Goal: Information Seeking & Learning: Learn about a topic

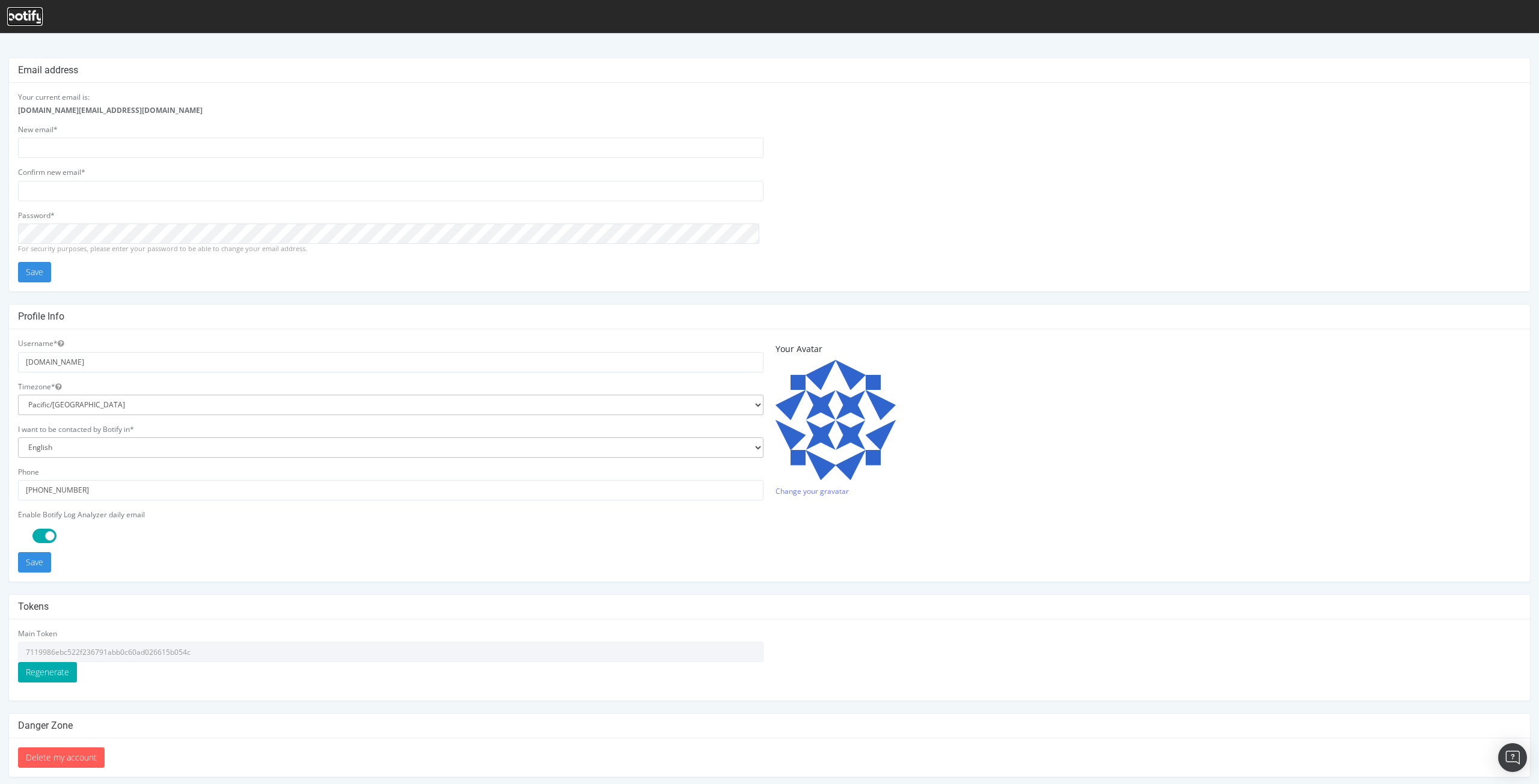
drag, startPoint x: 55, startPoint y: 0, endPoint x: 30, endPoint y: 13, distance: 28.2
click at [30, 13] on icon at bounding box center [24, 17] width 36 height 13
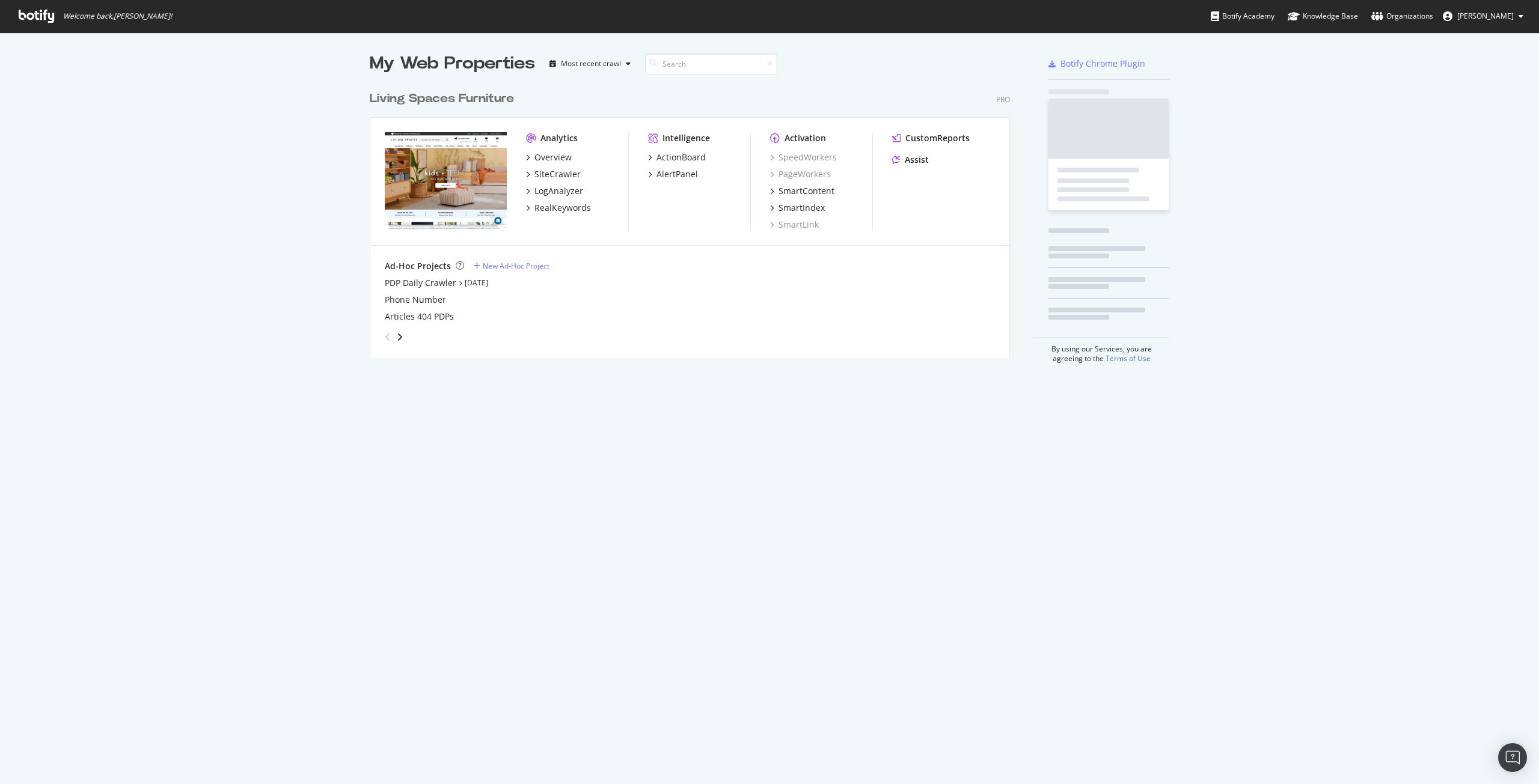
scroll to position [273, 641]
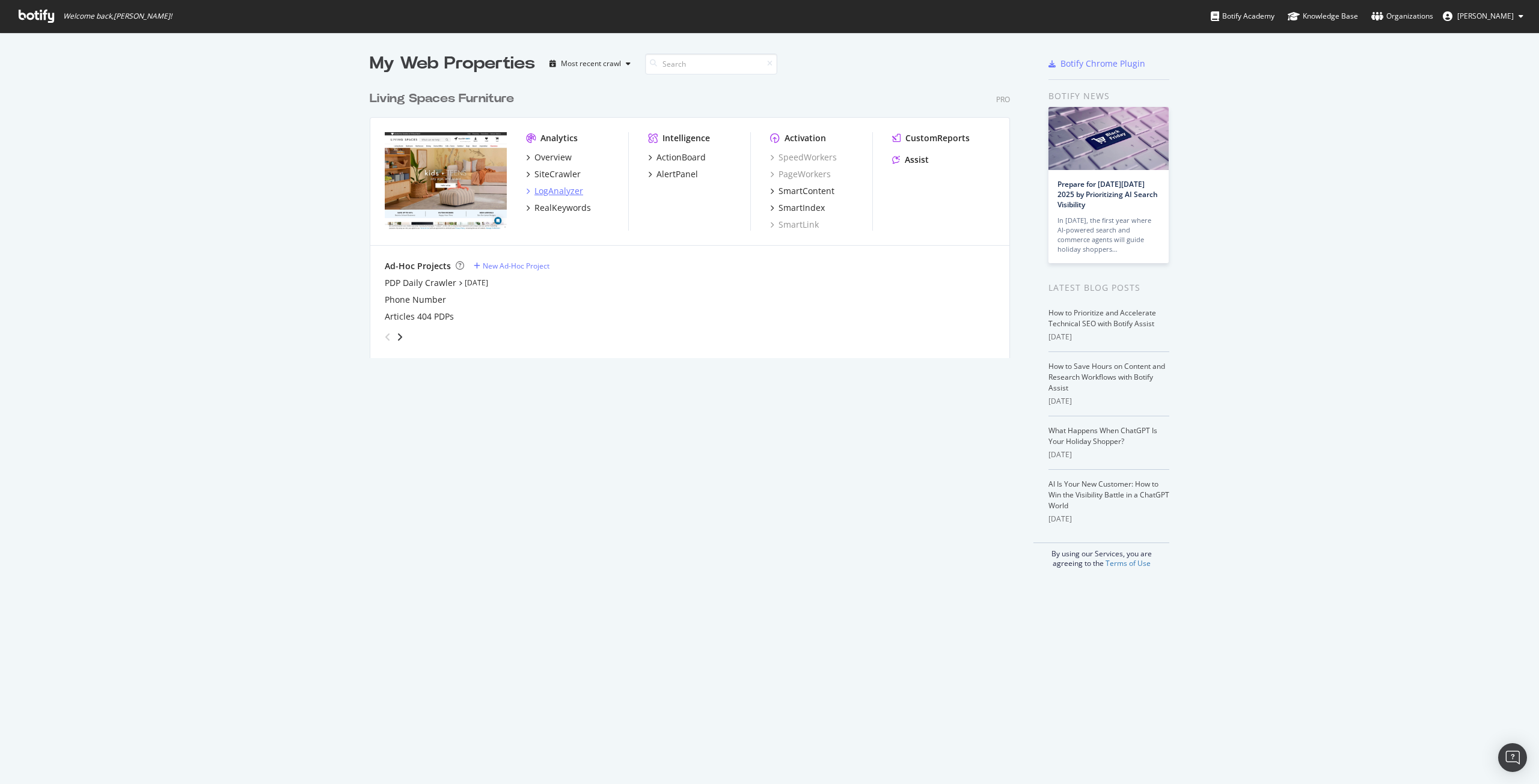
click at [553, 187] on div "LogAnalyzer" at bounding box center [559, 191] width 49 height 12
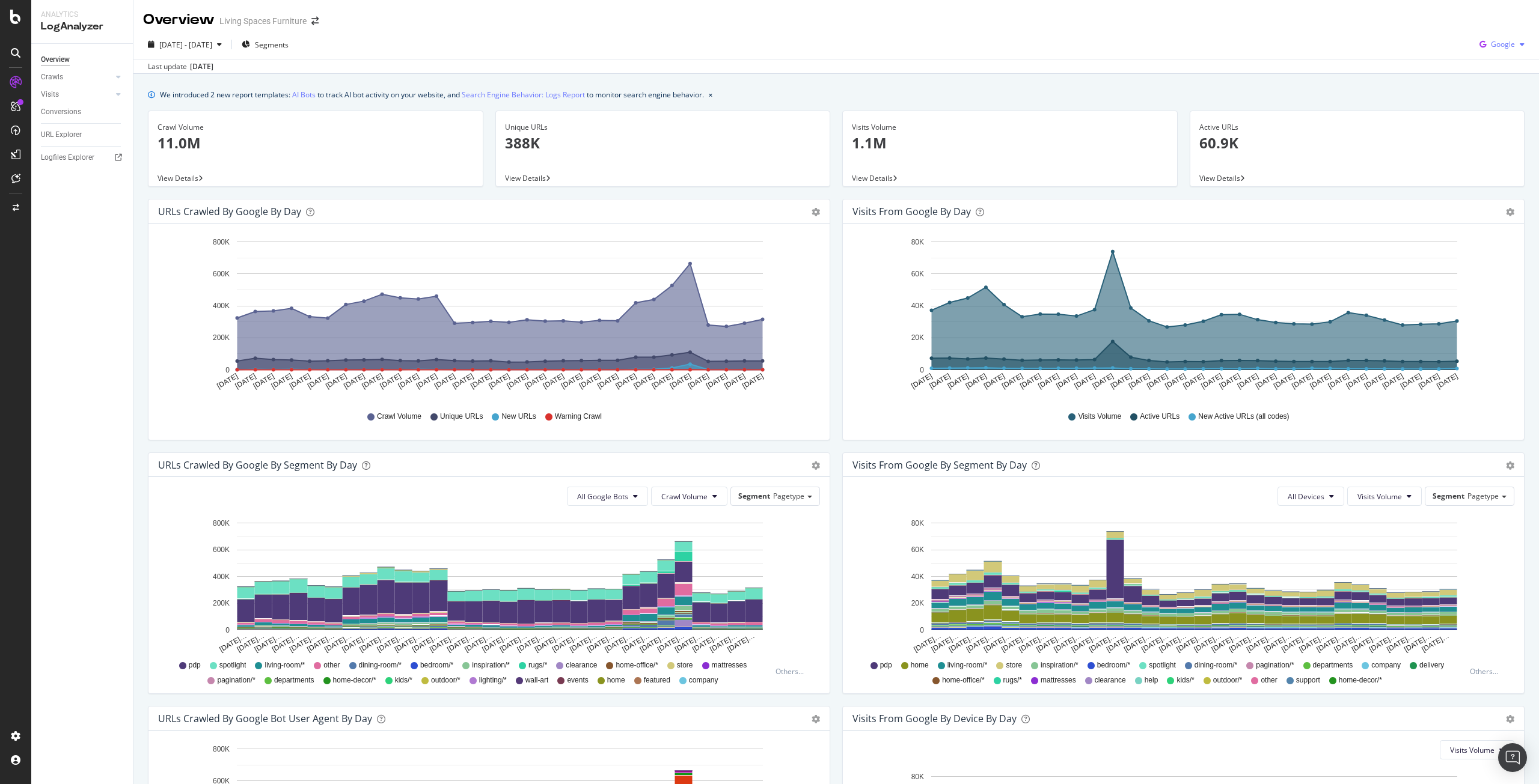
click at [1500, 46] on span "Google" at bounding box center [1502, 44] width 24 height 10
click at [1493, 117] on span "OpenAI" at bounding box center [1502, 112] width 44 height 10
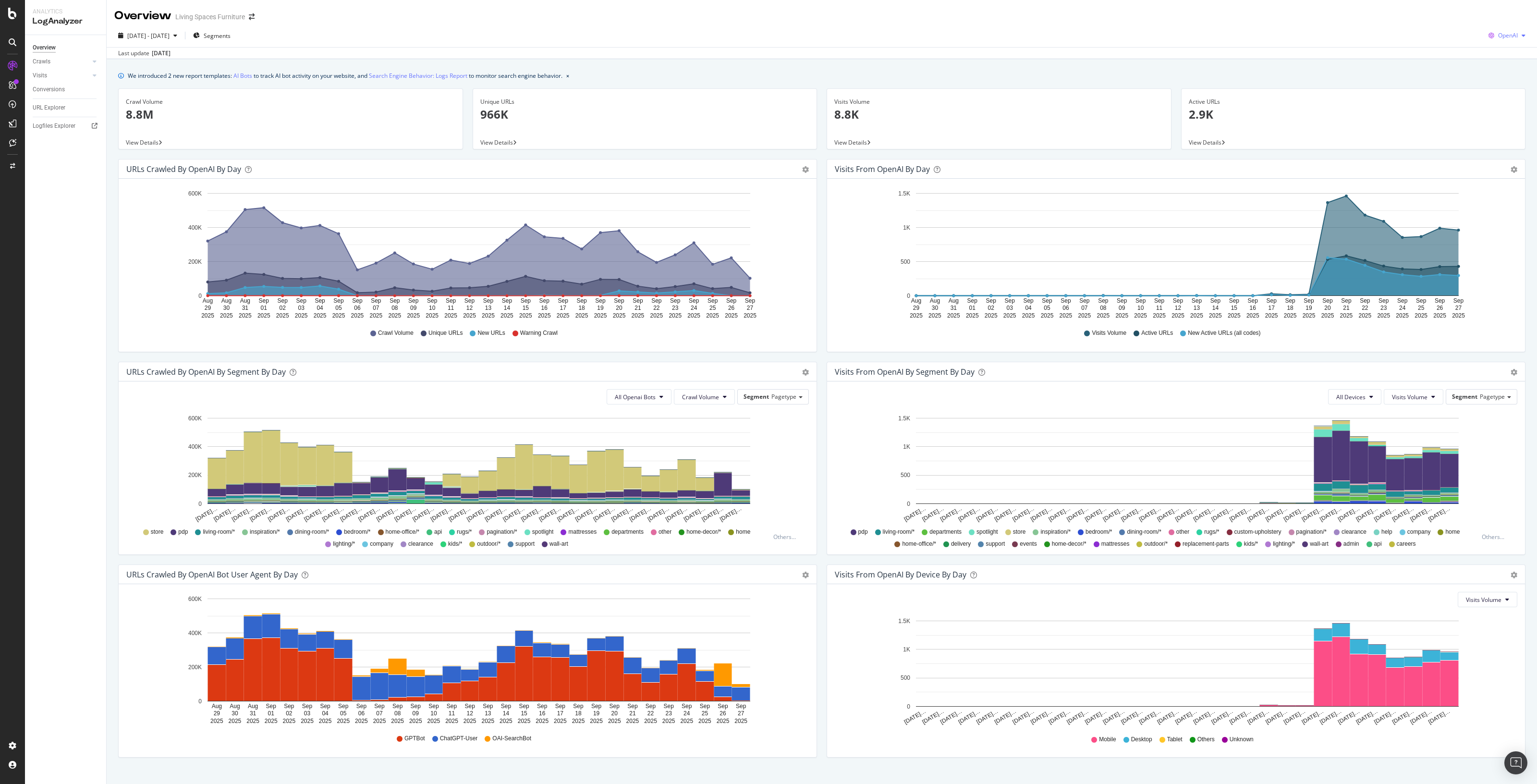
click at [1229, 38] on span "OpenAI" at bounding box center [1508, 36] width 19 height 8
click at [1229, 110] on span "Other AI Bots" at bounding box center [1505, 108] width 36 height 8
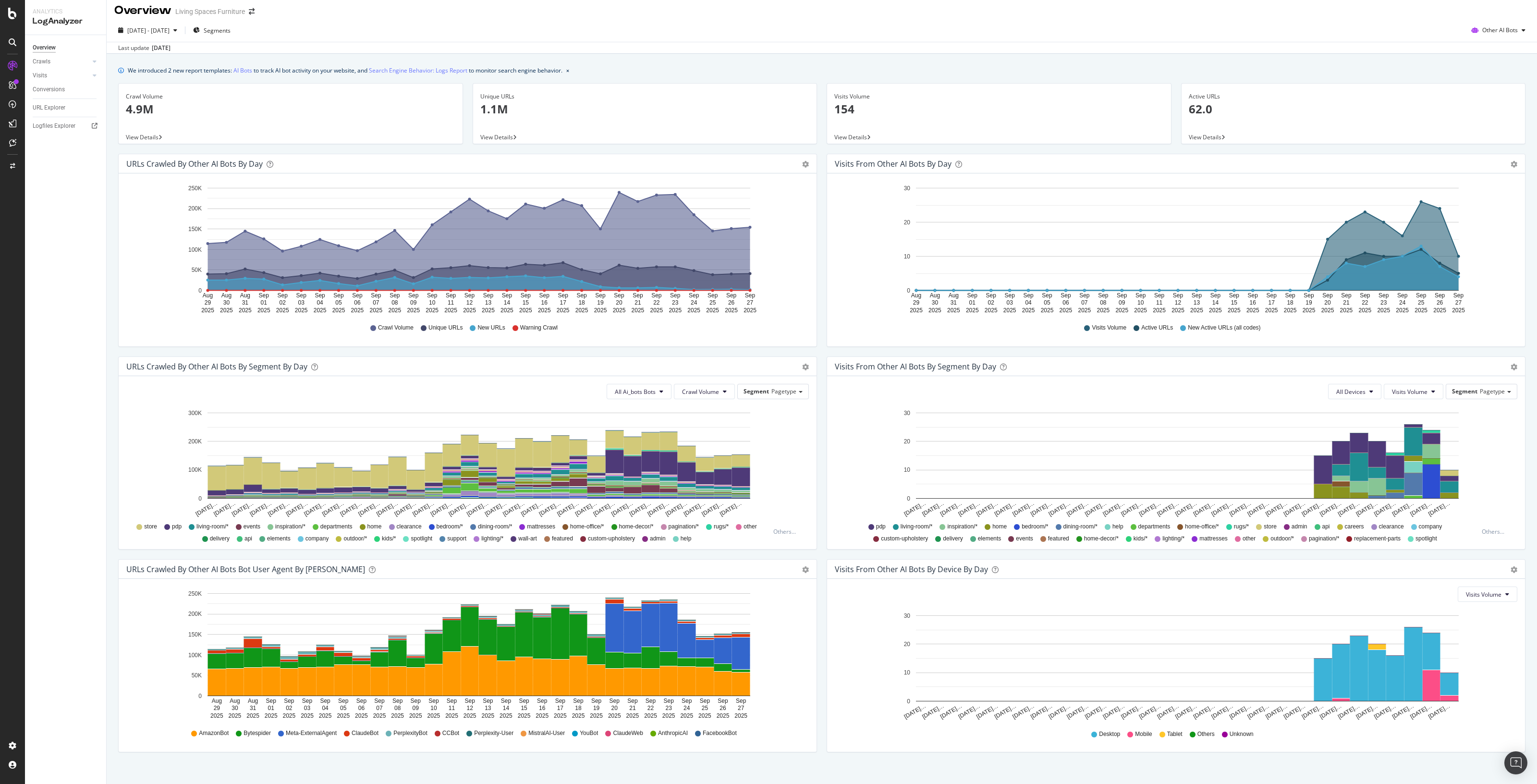
scroll to position [7, 0]
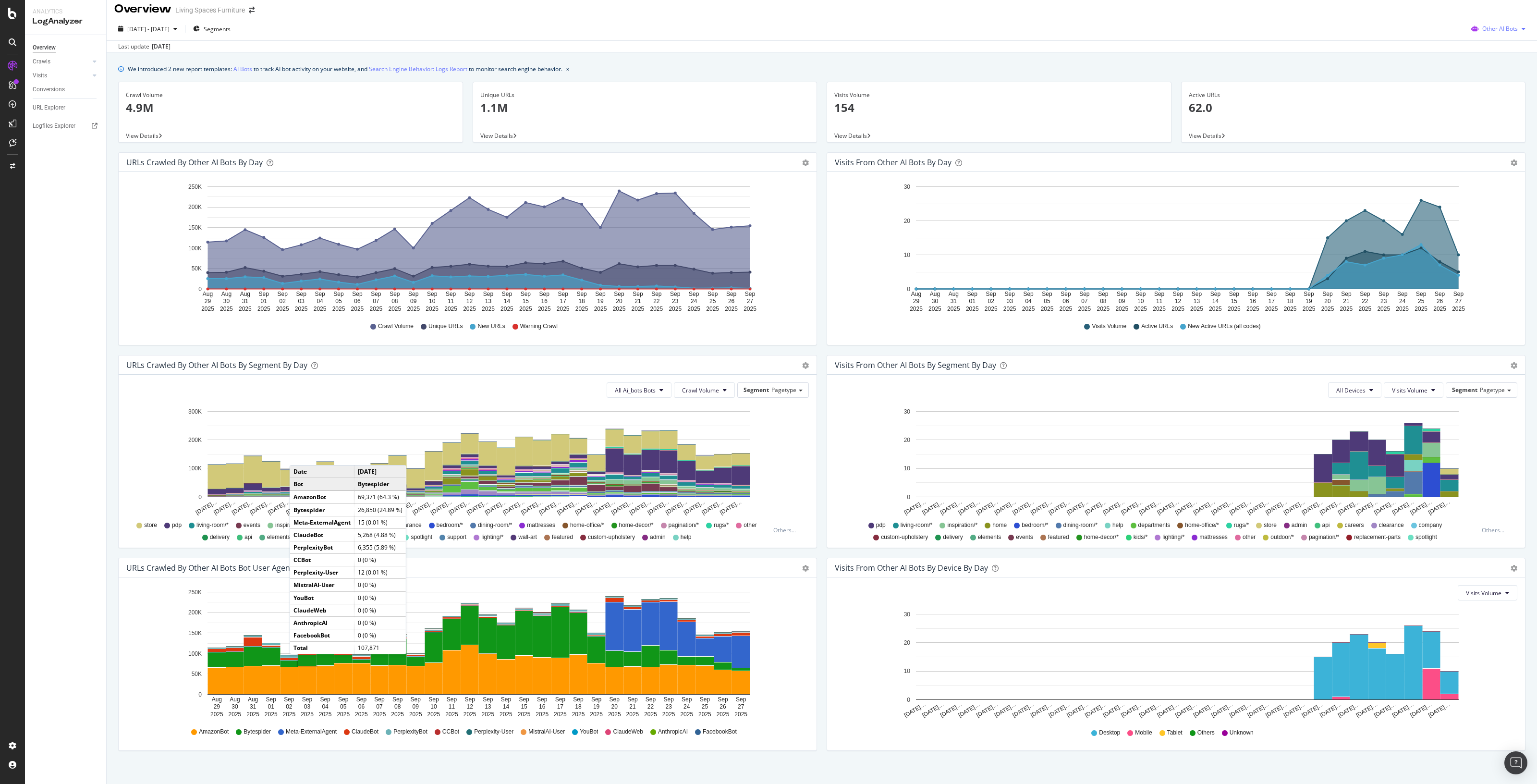
click at [1229, 30] on span "Other AI Bots" at bounding box center [1499, 29] width 36 height 8
click at [1229, 79] on span "OpenAI" at bounding box center [1501, 83] width 38 height 8
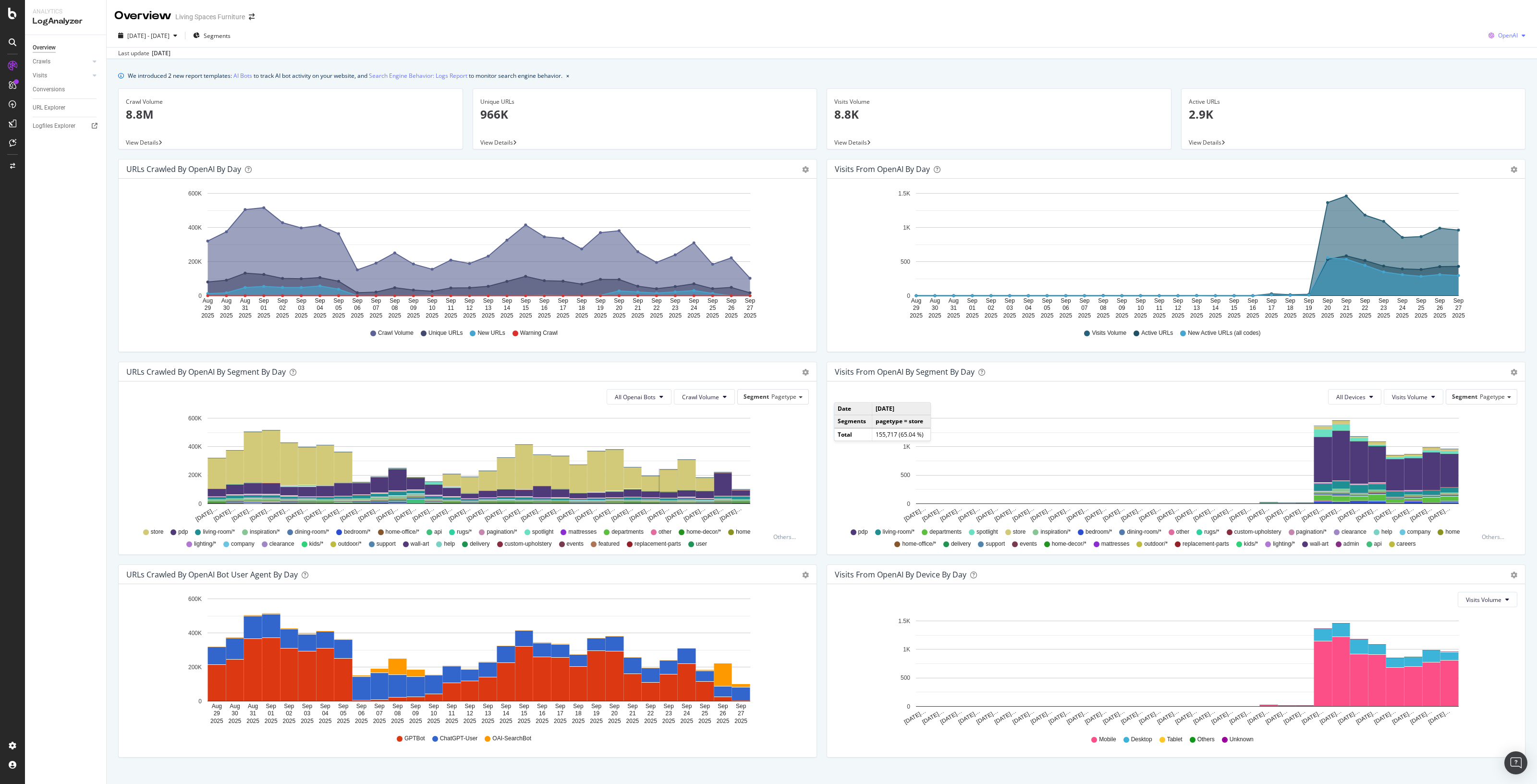
click at [1229, 40] on div "OpenAI" at bounding box center [1507, 36] width 45 height 15
click at [1229, 108] on span "Other AI Bots" at bounding box center [1505, 108] width 36 height 8
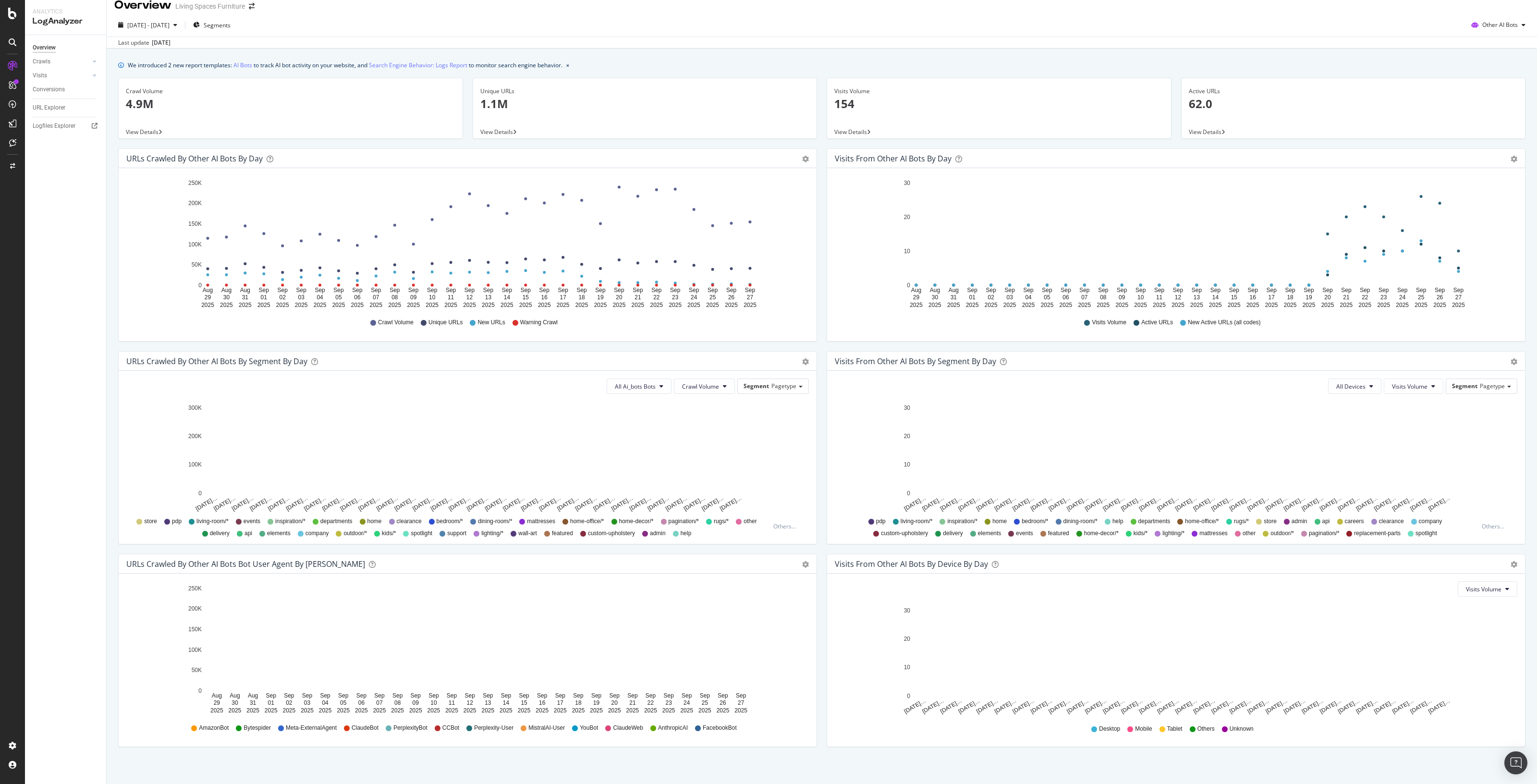
scroll to position [16, 0]
